Goal: Find contact information: Find contact information

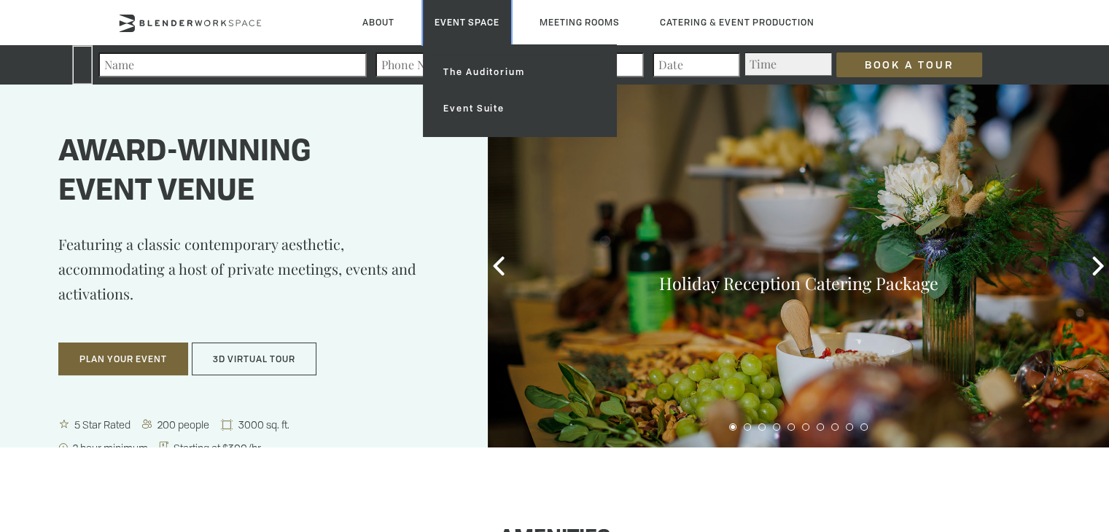
click at [476, 23] on link "Event Space" at bounding box center [467, 22] width 88 height 44
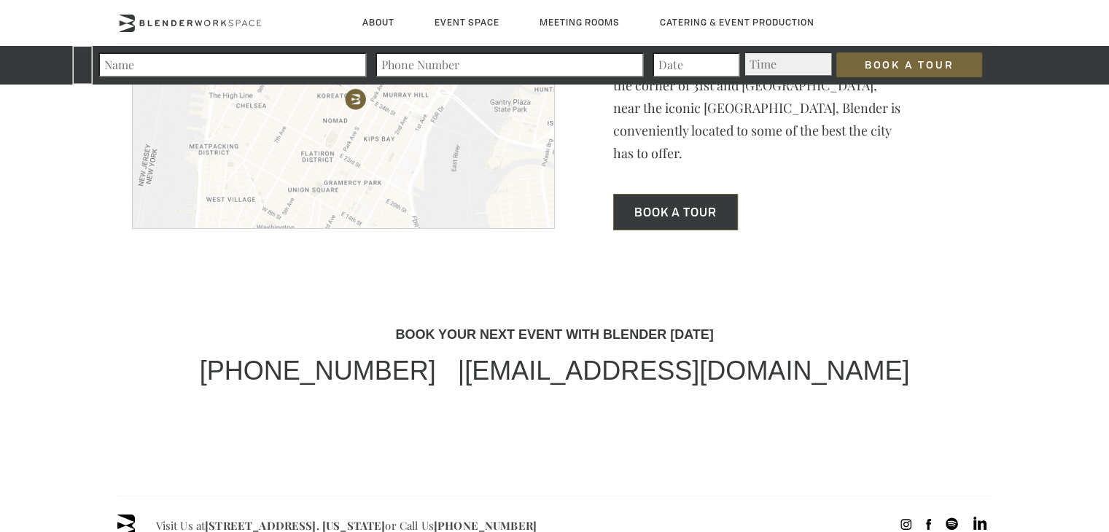
scroll to position [4174, 0]
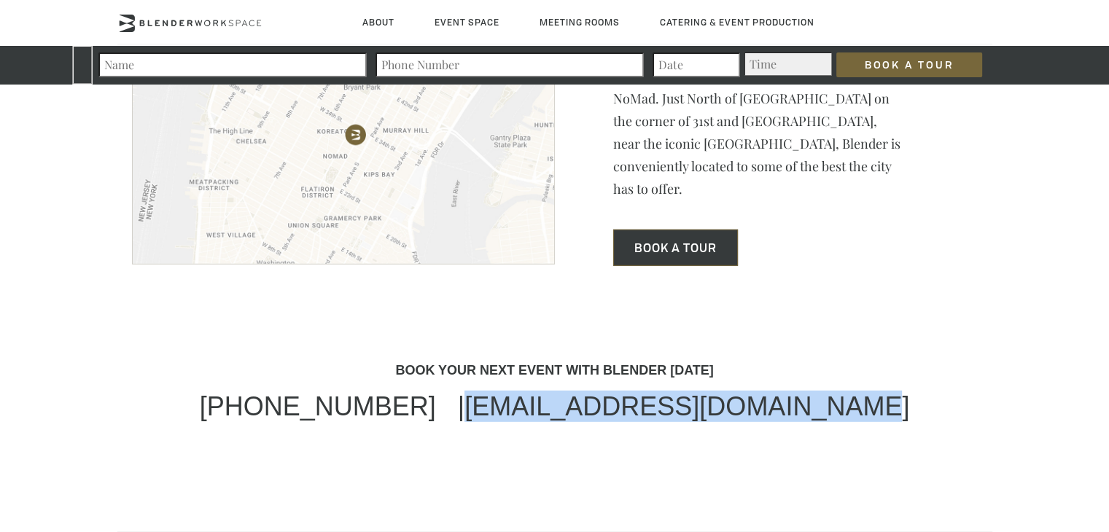
drag, startPoint x: 875, startPoint y: 393, endPoint x: 485, endPoint y: 376, distance: 389.9
click at [485, 391] on div "(718) 395-4694 | events@blenderworkspace.com" at bounding box center [554, 406] width 875 height 31
copy link "[EMAIL_ADDRESS][DOMAIN_NAME]"
